Goal: Task Accomplishment & Management: Complete application form

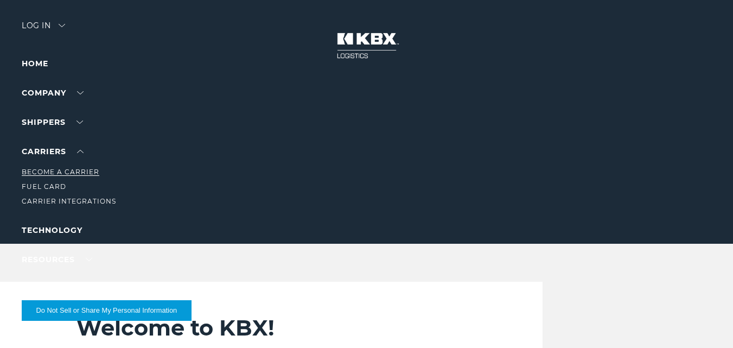
click at [48, 172] on link "Become a Carrier" at bounding box center [61, 172] width 78 height 8
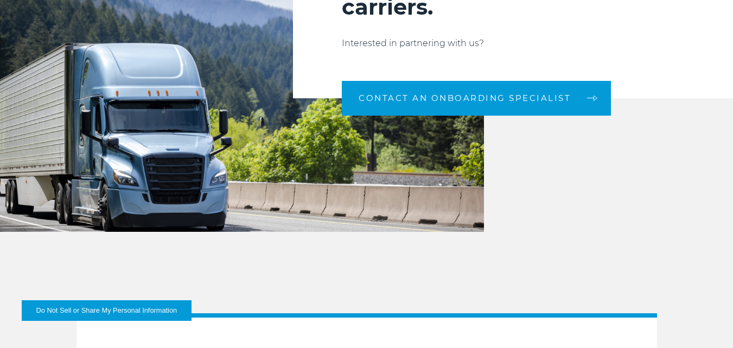
scroll to position [1139, 0]
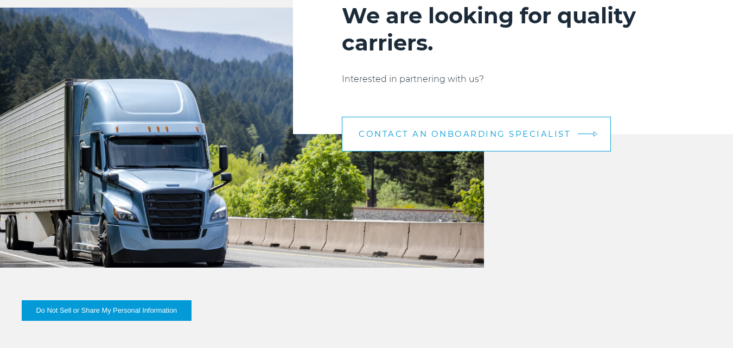
click at [381, 138] on span "CONTACT AN ONBOARDING SPECIALIST" at bounding box center [464, 134] width 212 height 8
click at [495, 133] on span "CONTACT AN ONBOARDING SPECIALIST" at bounding box center [464, 134] width 212 height 8
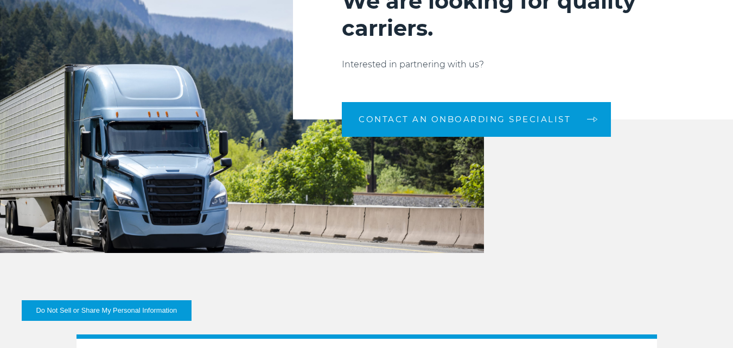
scroll to position [1193, 0]
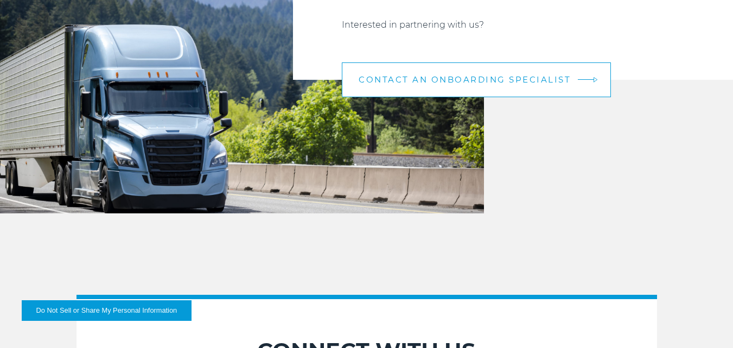
click at [559, 82] on span "CONTACT AN ONBOARDING SPECIALIST" at bounding box center [464, 79] width 212 height 8
